Goal: Task Accomplishment & Management: Manage account settings

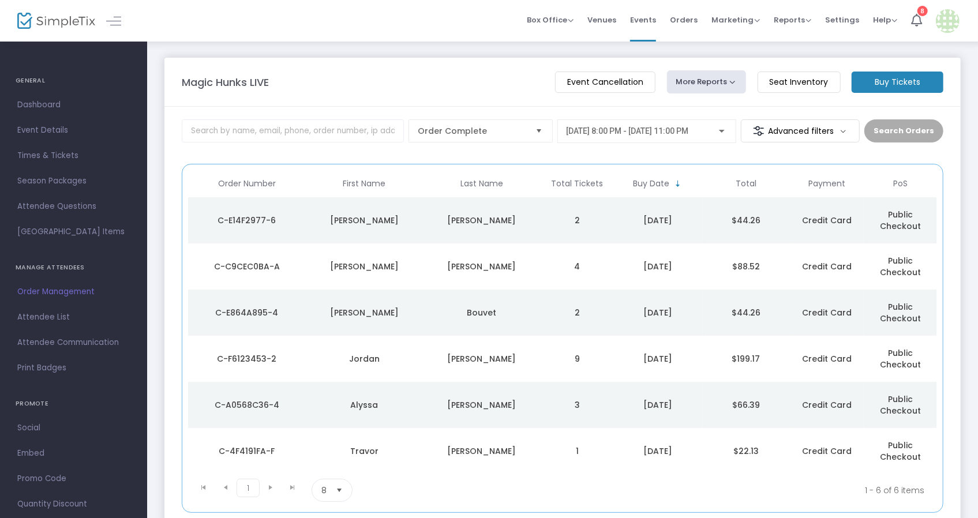
drag, startPoint x: 723, startPoint y: 208, endPoint x: 773, endPoint y: 399, distance: 197.9
click at [772, 388] on tbody "C-E14F2977-6 [PERSON_NAME] 2 [DATE] $44.26 Credit Card Public Checkout C-C9CEC0…" at bounding box center [562, 335] width 749 height 277
click at [768, 479] on kendo-pager-info "1 - 6 of 6 items" at bounding box center [695, 490] width 457 height 23
click at [488, 462] on div "Magic Hunks LIVE Event Cancellation More Reports Square Merchandise Report Expo…" at bounding box center [562, 303] width 831 height 526
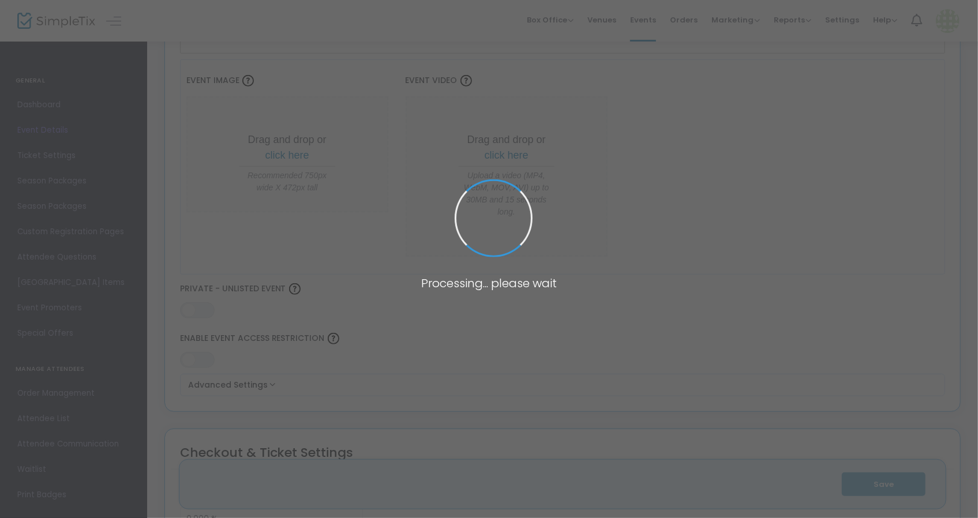
type input "Magic Hunks LIVE"
type textarea "This show is intensely exciting and will drive you absolutely WILD...in the bes…"
type input "6.000 %"
type input "Buy Tickets"
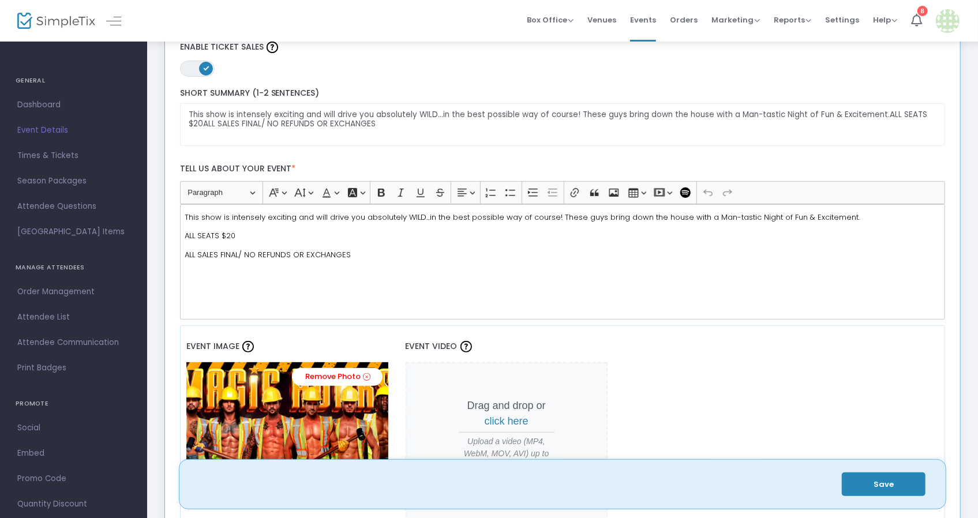
scroll to position [115, 0]
